Goal: Task Accomplishment & Management: Use online tool/utility

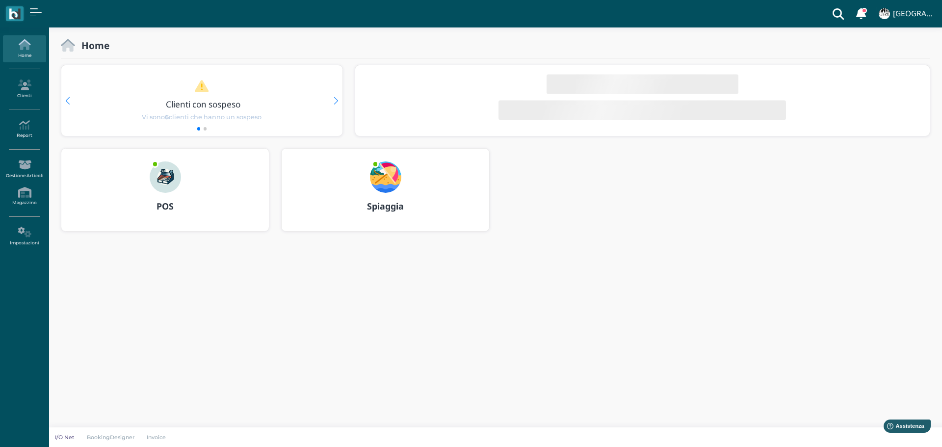
click at [390, 176] on img at bounding box center [385, 176] width 31 height 31
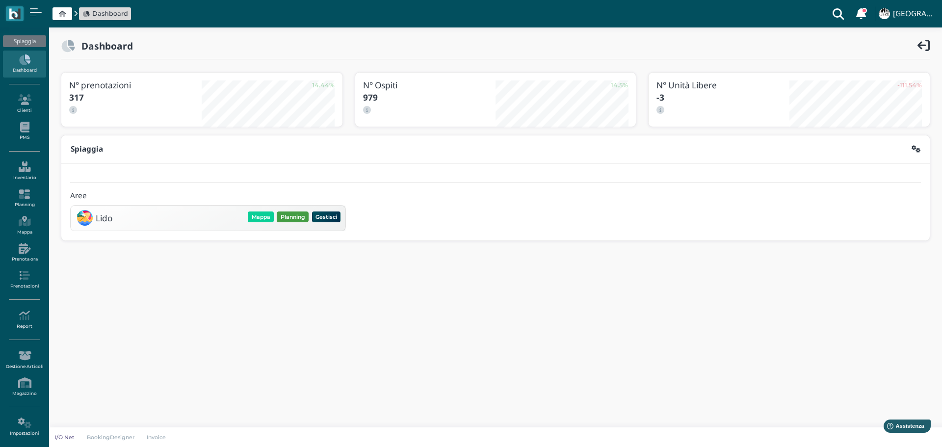
click at [298, 215] on button "Planning" at bounding box center [293, 216] width 32 height 11
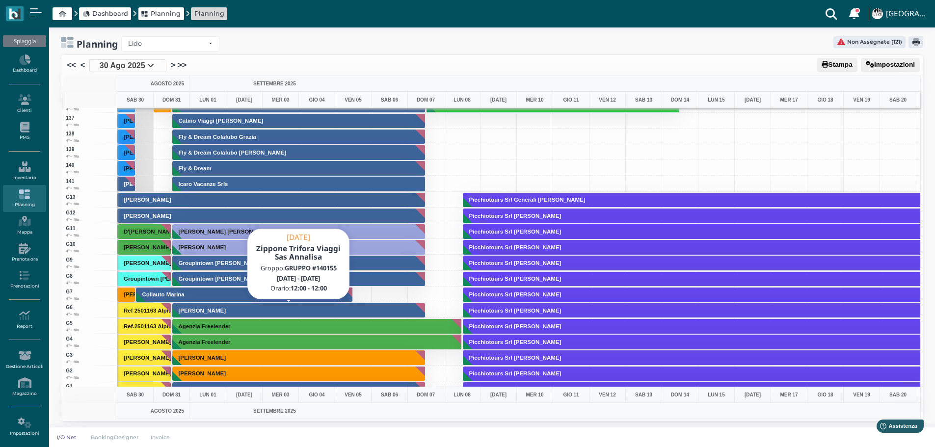
scroll to position [2298, 0]
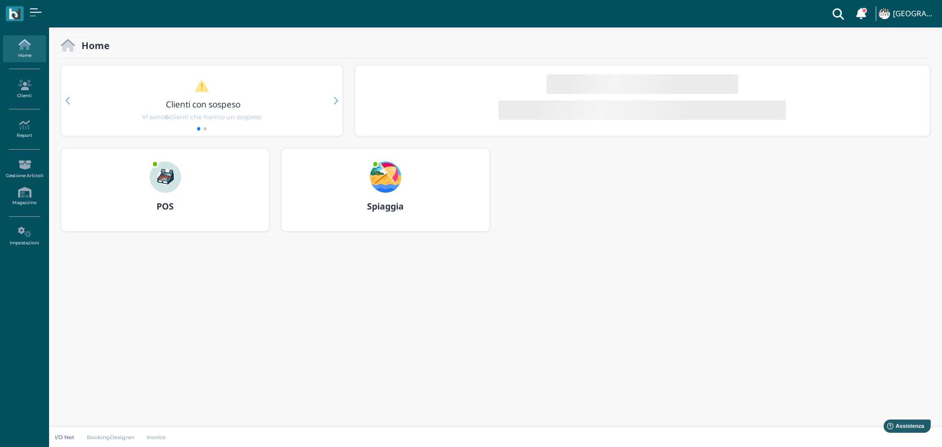
drag, startPoint x: 386, startPoint y: 171, endPoint x: 412, endPoint y: 168, distance: 25.6
click at [387, 171] on img at bounding box center [385, 176] width 31 height 31
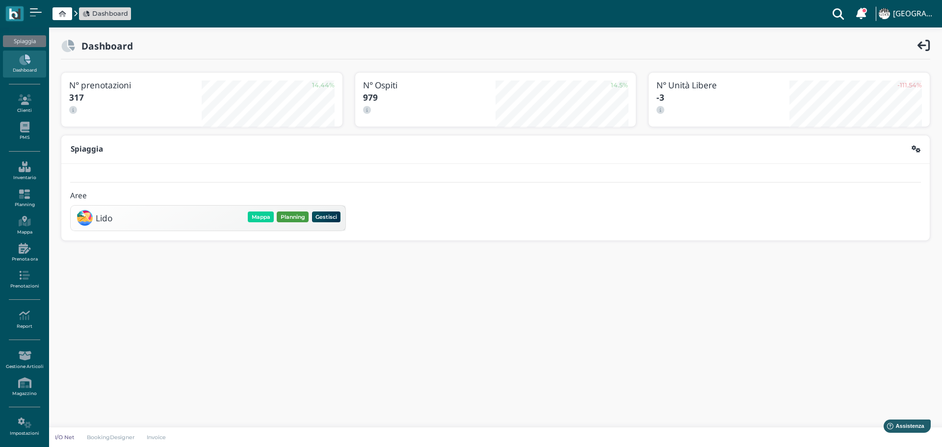
click at [292, 218] on button "Planning" at bounding box center [293, 216] width 32 height 11
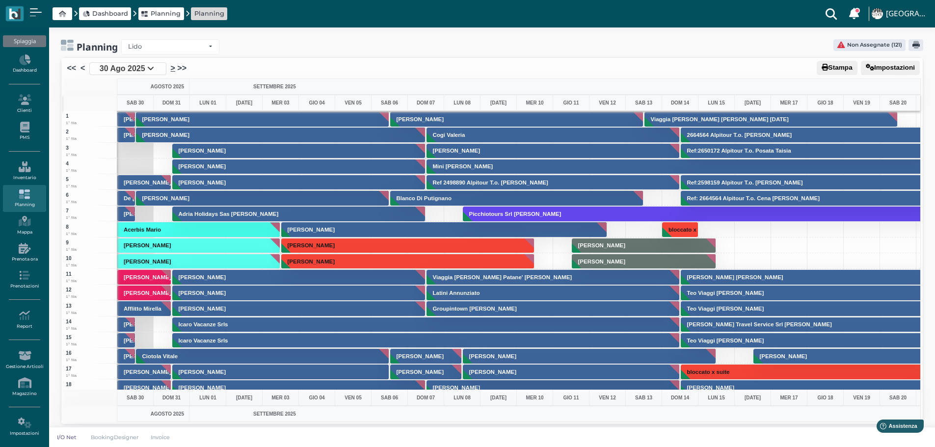
click at [174, 67] on link ">" at bounding box center [173, 68] width 4 height 12
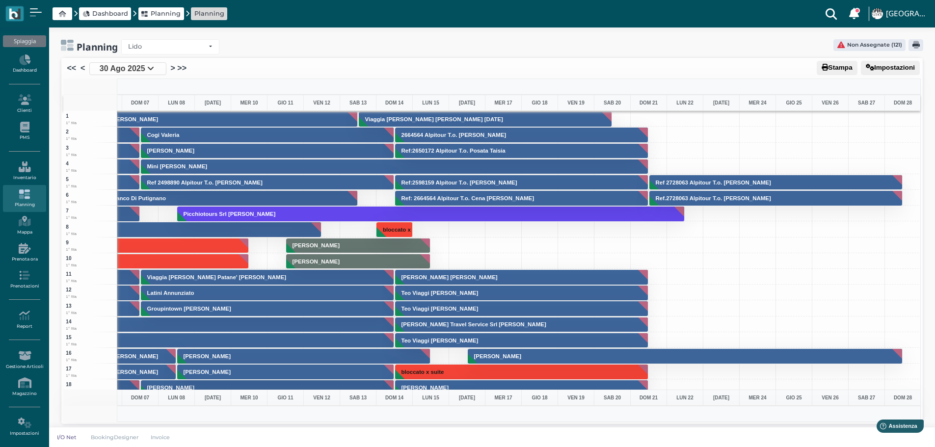
click at [176, 67] on li ">>" at bounding box center [180, 68] width 11 height 13
click at [172, 69] on link ">" at bounding box center [173, 68] width 4 height 12
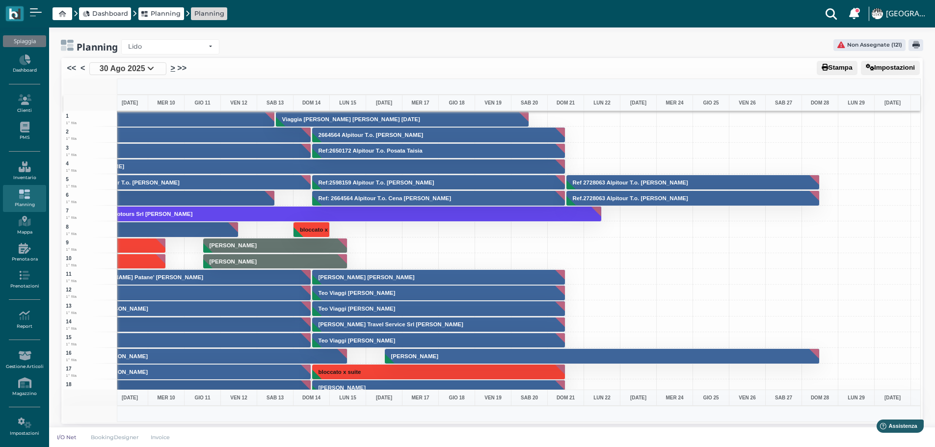
scroll to position [0, 502]
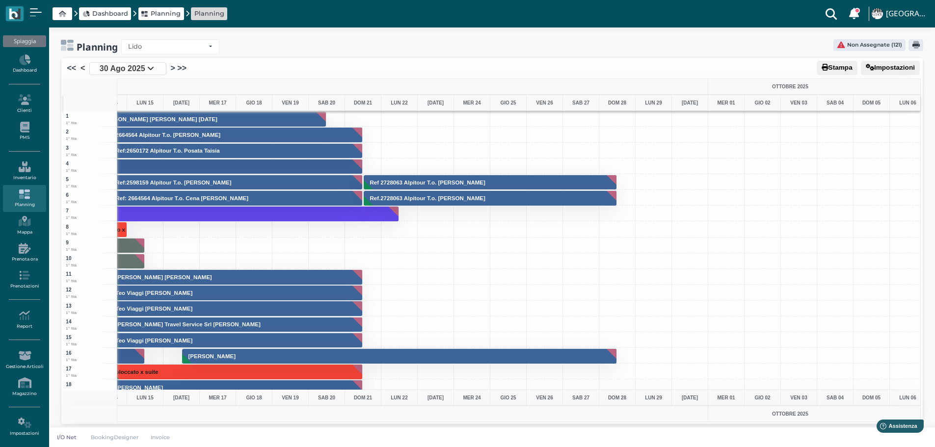
click at [150, 69] on icon at bounding box center [150, 68] width 7 height 8
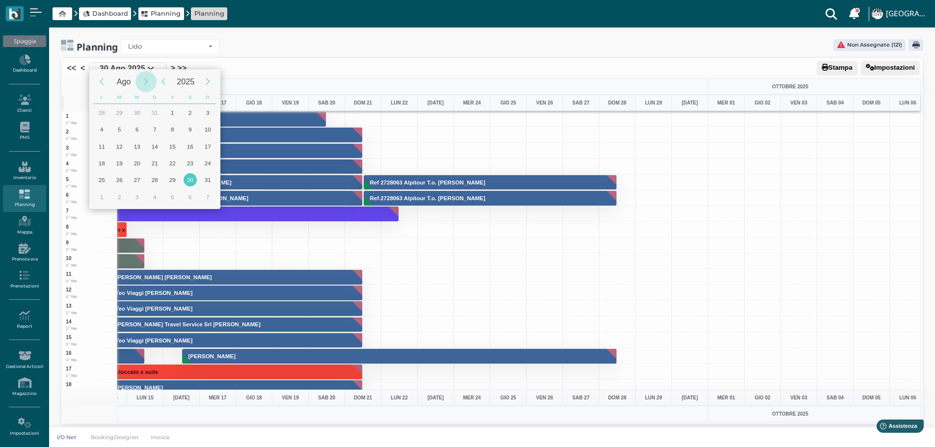
click at [148, 84] on div "Next Month" at bounding box center [145, 81] width 21 height 21
click at [139, 127] on div "10" at bounding box center [137, 129] width 13 height 13
type input "10/09/2025"
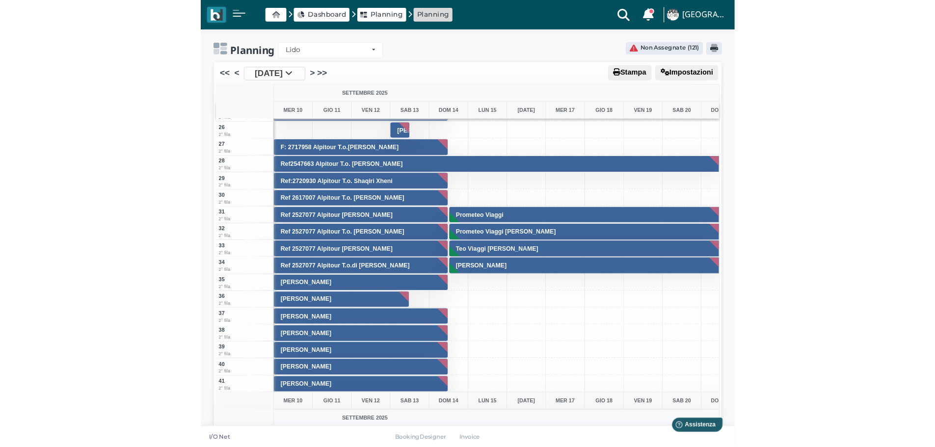
scroll to position [245, 0]
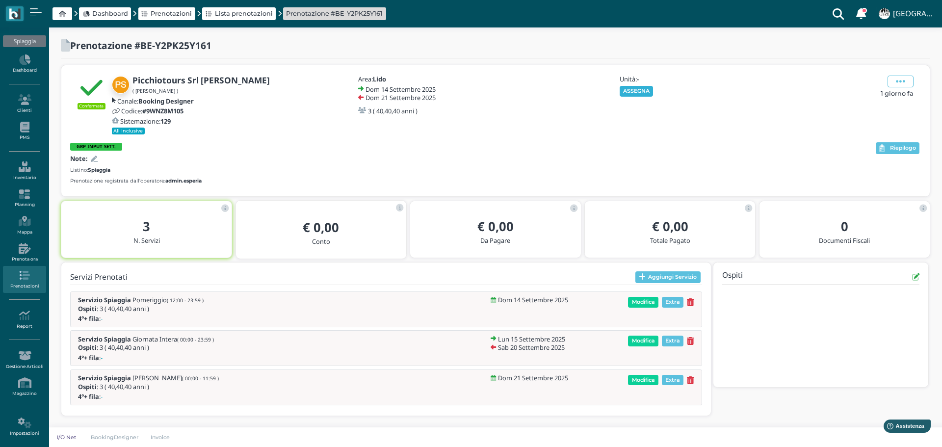
click at [641, 93] on button "ASSEGNA" at bounding box center [637, 91] width 34 height 11
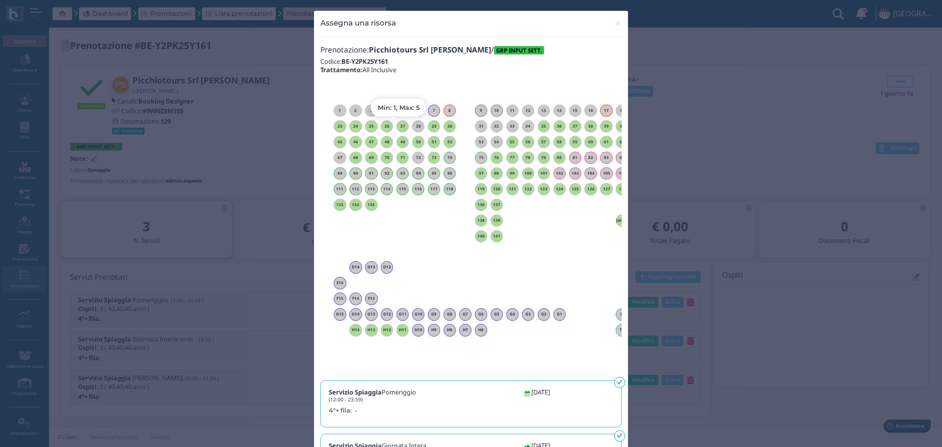
click at [399, 124] on h6 "27" at bounding box center [402, 126] width 13 height 4
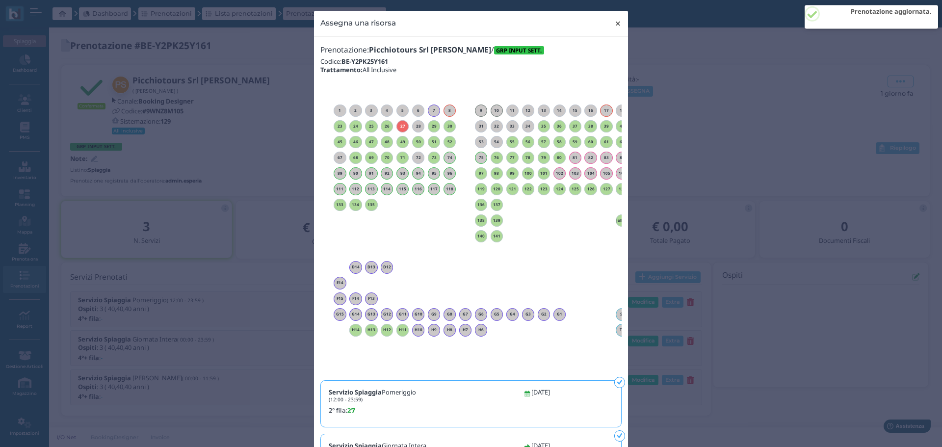
click at [618, 22] on span "×" at bounding box center [617, 23] width 7 height 13
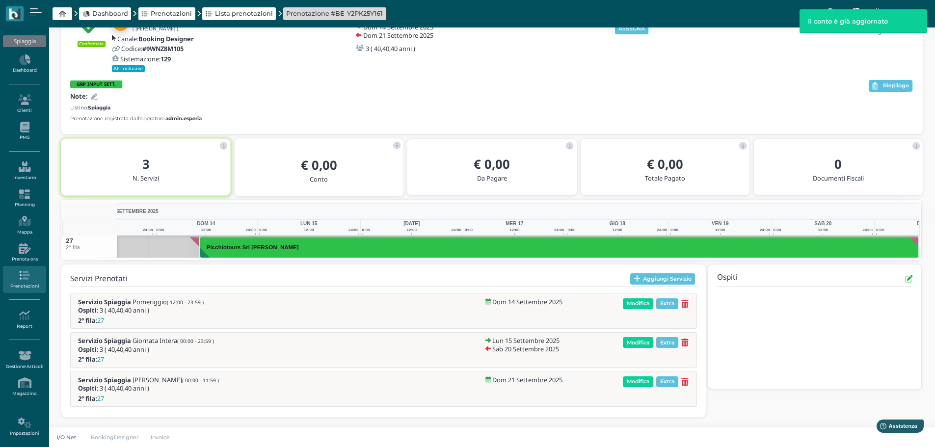
scroll to position [0, 72]
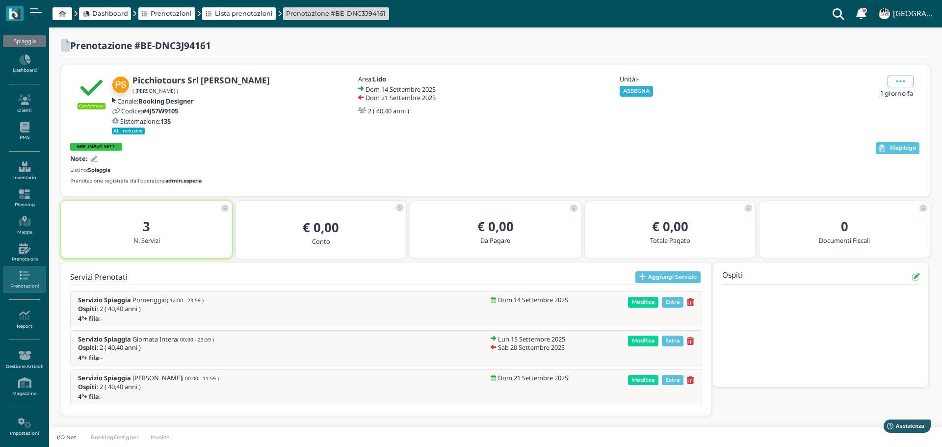
click at [644, 93] on button "ASSEGNA" at bounding box center [637, 91] width 34 height 11
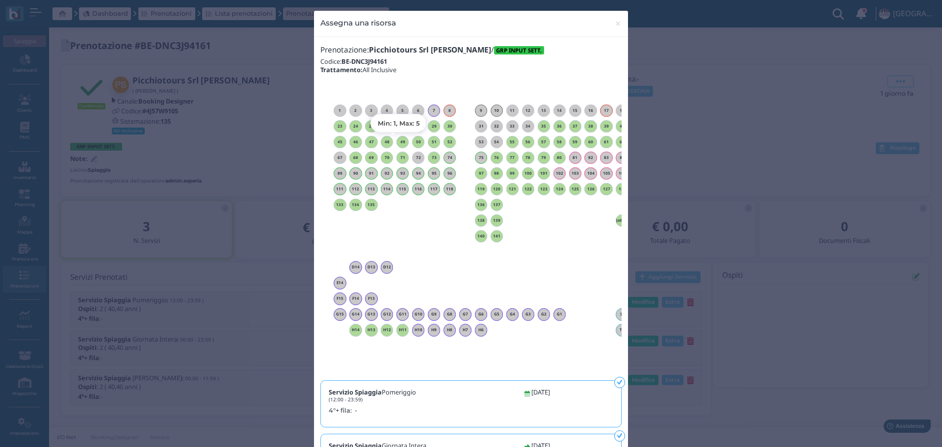
click at [400, 143] on h6 "49" at bounding box center [402, 142] width 13 height 4
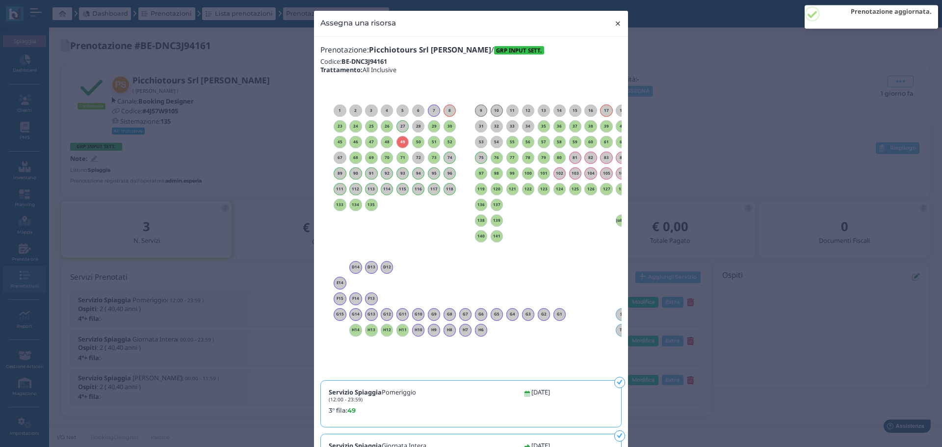
click at [614, 18] on span "×" at bounding box center [617, 23] width 7 height 13
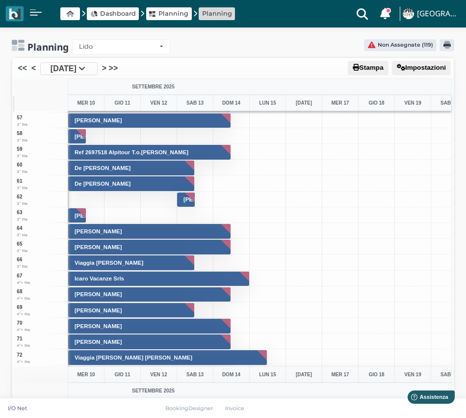
scroll to position [1030, 0]
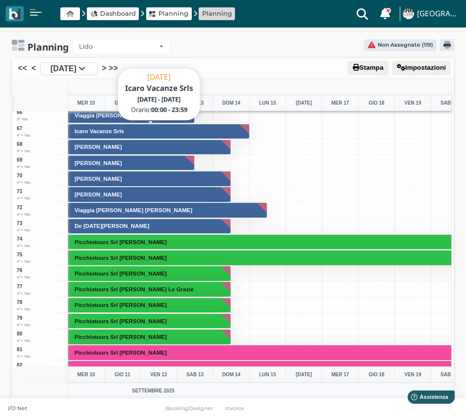
click at [229, 127] on button "Icaro Vacanze Srls" at bounding box center [159, 132] width 182 height 16
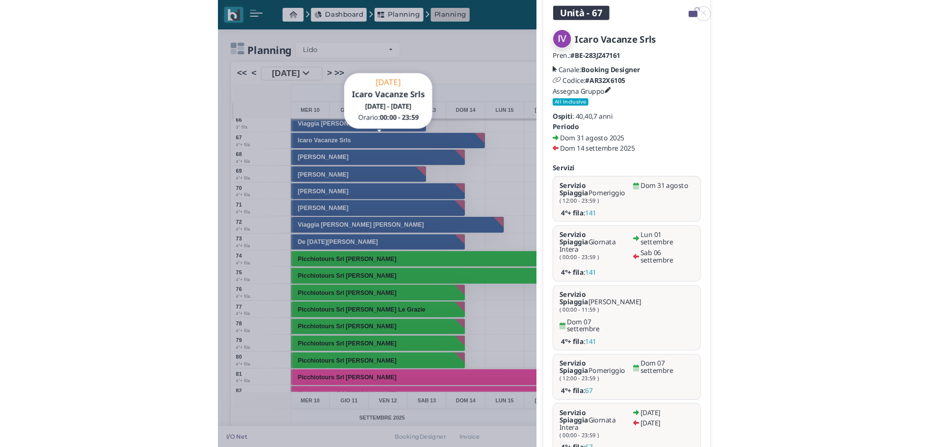
scroll to position [75, 0]
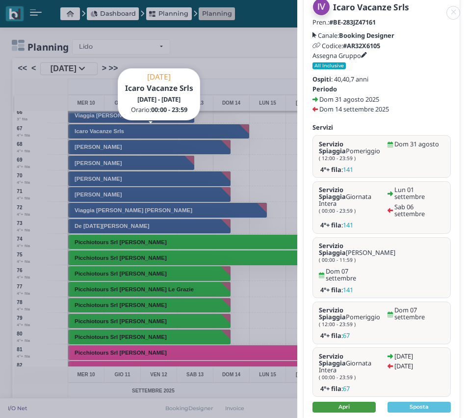
click at [356, 401] on link "Apri" at bounding box center [344, 406] width 63 height 11
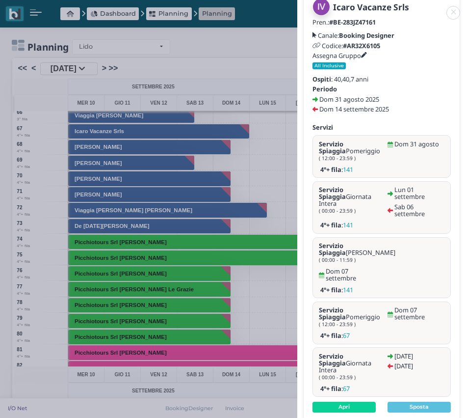
click at [297, 7] on link at bounding box center [297, 7] width 0 height 0
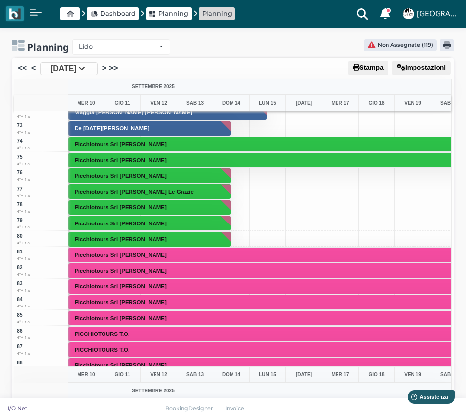
scroll to position [1128, 0]
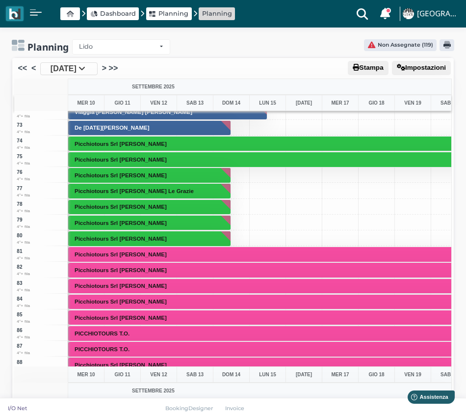
click at [35, 69] on link "<" at bounding box center [33, 68] width 4 height 12
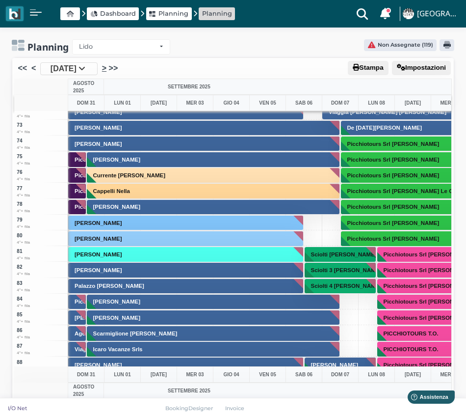
click at [106, 67] on link ">" at bounding box center [104, 68] width 4 height 12
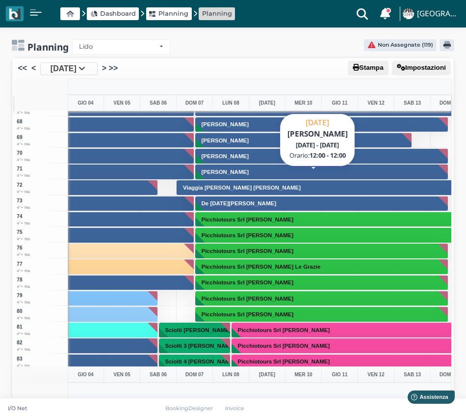
scroll to position [1030, 146]
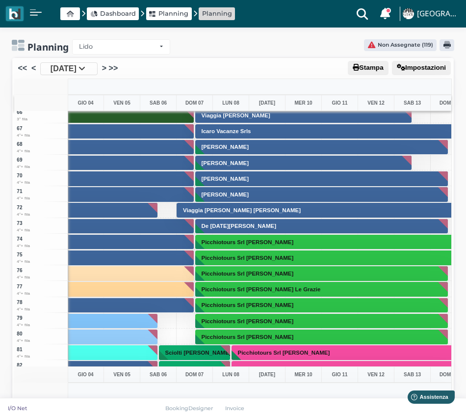
click at [85, 67] on icon at bounding box center [81, 68] width 7 height 8
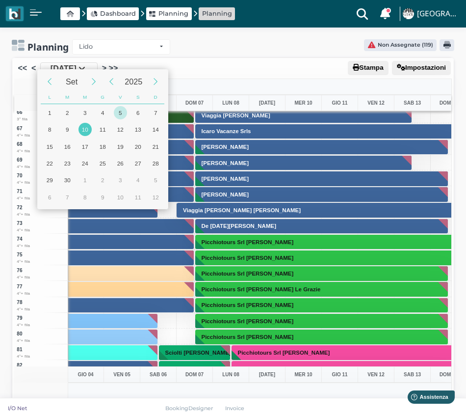
click at [124, 112] on div "5" at bounding box center [120, 112] width 13 height 13
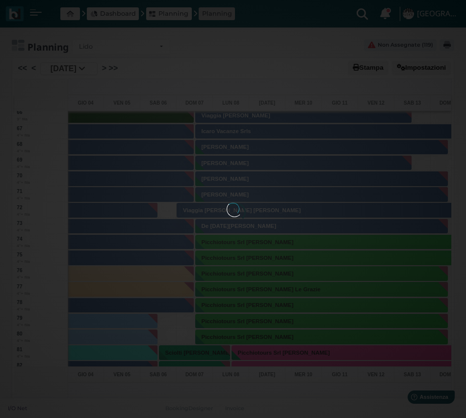
type input "05/09/2025"
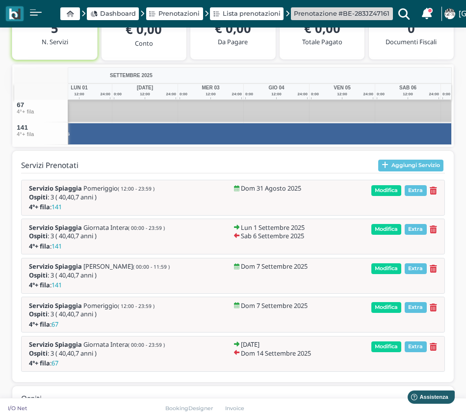
scroll to position [219, 0]
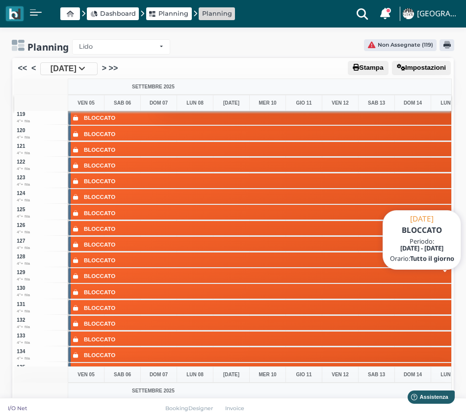
scroll to position [1913, 0]
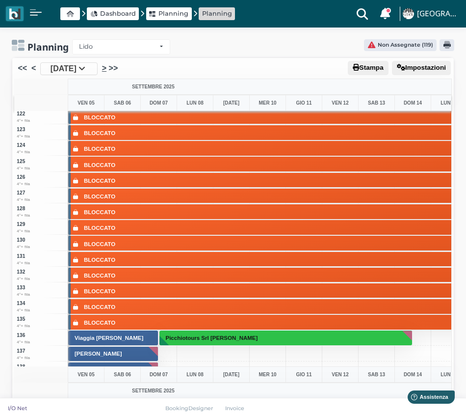
click at [106, 67] on link ">" at bounding box center [104, 68] width 4 height 12
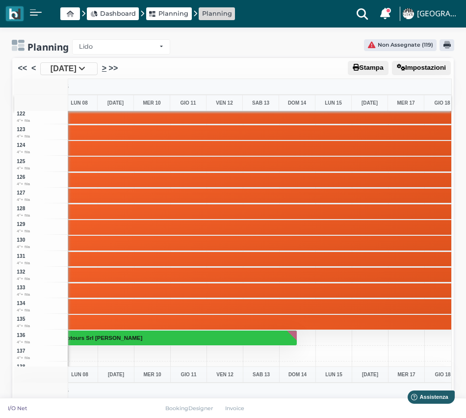
scroll to position [0, 146]
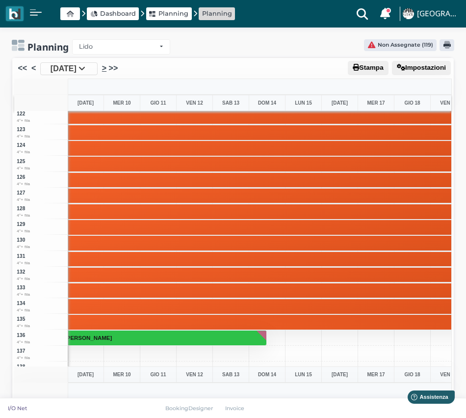
click at [106, 67] on link ">" at bounding box center [104, 68] width 4 height 12
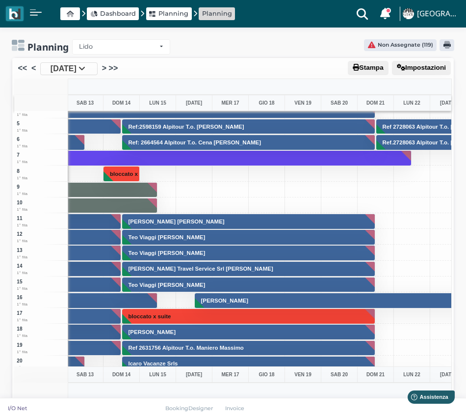
scroll to position [98, 291]
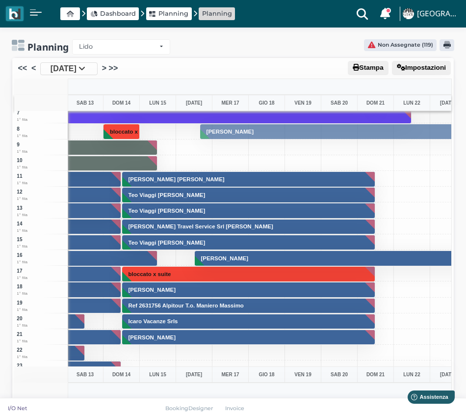
drag, startPoint x: 325, startPoint y: 259, endPoint x: 301, endPoint y: 132, distance: 128.8
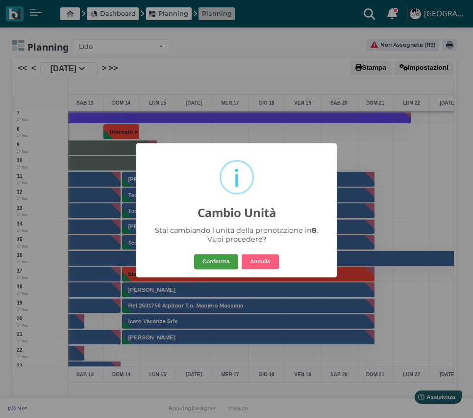
click at [214, 261] on button "Conferma" at bounding box center [216, 262] width 44 height 16
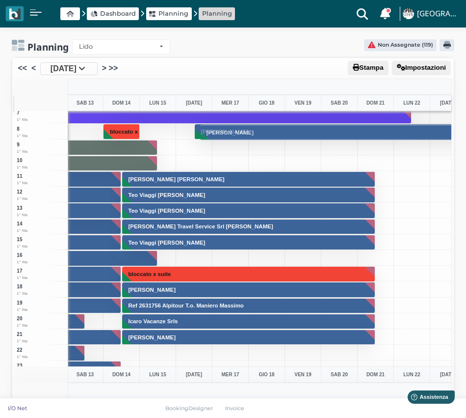
drag, startPoint x: 311, startPoint y: 132, endPoint x: 304, endPoint y: 133, distance: 7.5
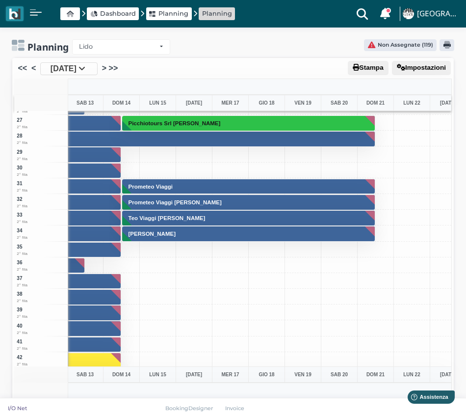
scroll to position [294, 291]
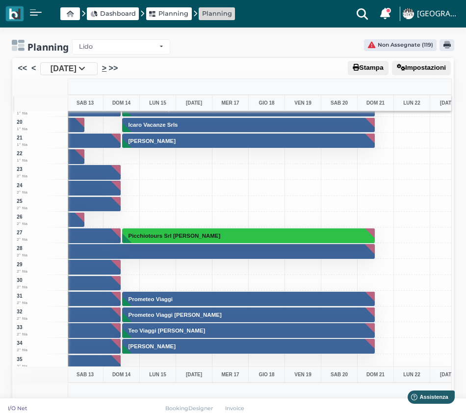
click at [106, 67] on link ">" at bounding box center [104, 68] width 4 height 12
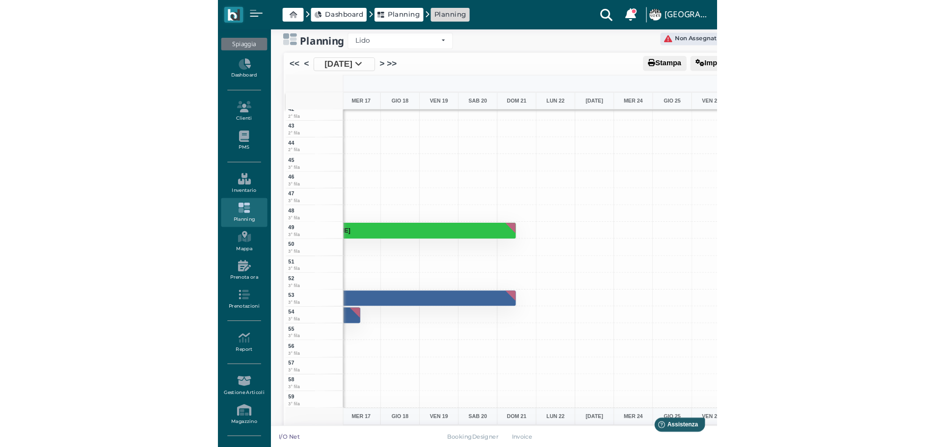
scroll to position [0, 0]
